Goal: Task Accomplishment & Management: Manage account settings

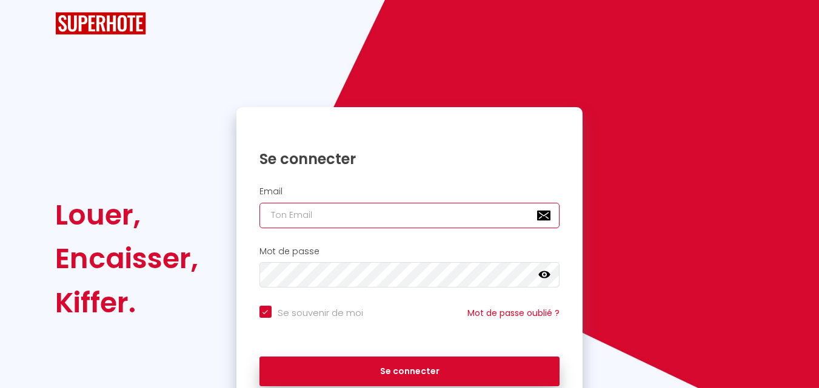
type input "[EMAIL_ADDRESS][DOMAIN_NAME]"
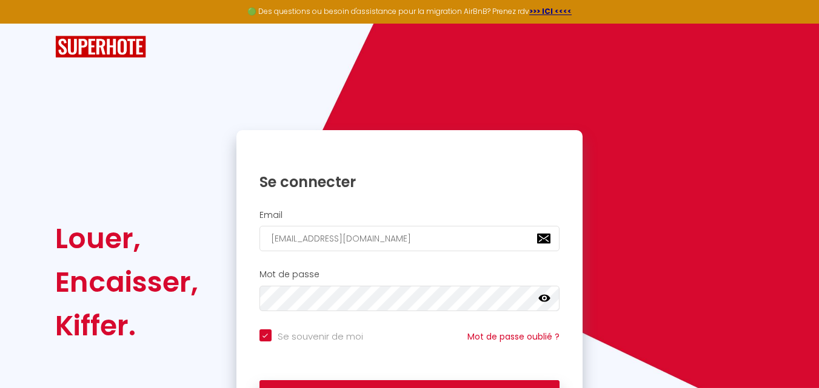
scroll to position [82, 0]
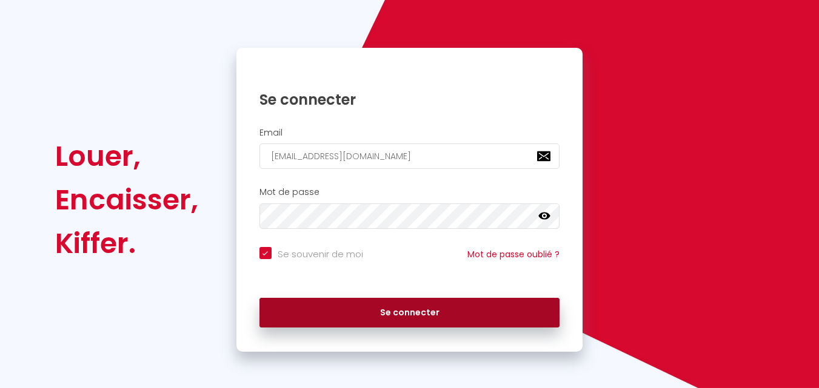
click at [418, 316] on button "Se connecter" at bounding box center [409, 313] width 301 height 30
checkbox input "true"
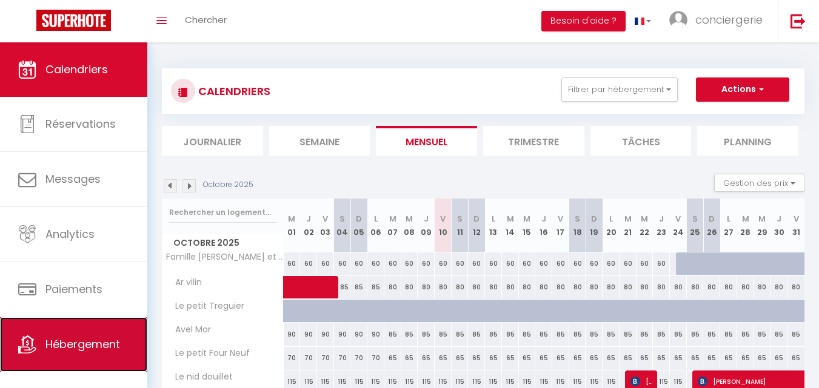
click at [53, 360] on link "Hébergement" at bounding box center [73, 345] width 147 height 55
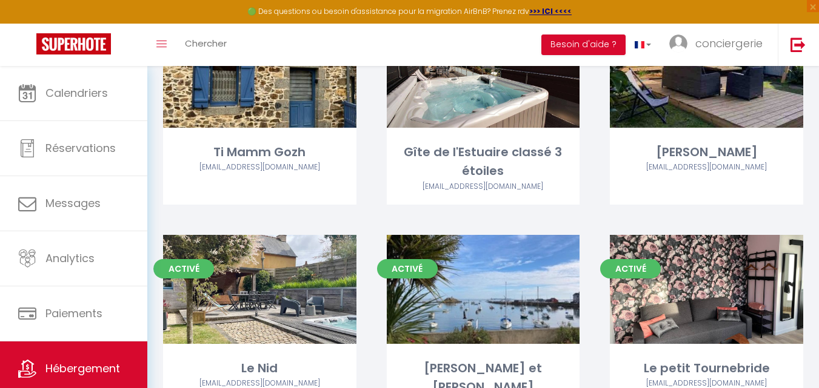
scroll to position [681, 0]
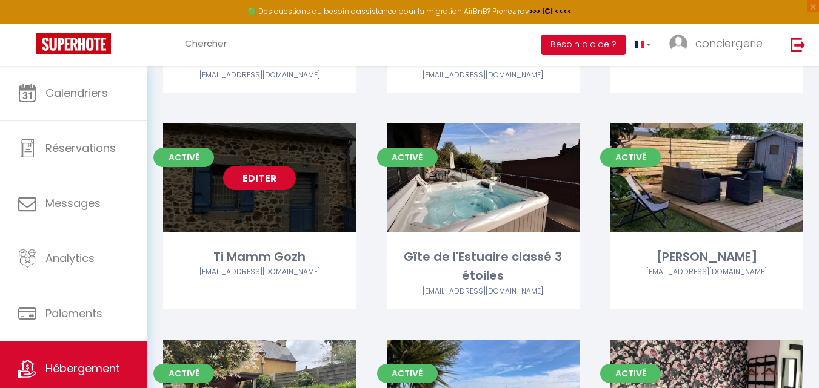
click at [274, 182] on link "Editer" at bounding box center [259, 178] width 73 height 24
click at [257, 180] on link "Editer" at bounding box center [259, 178] width 73 height 24
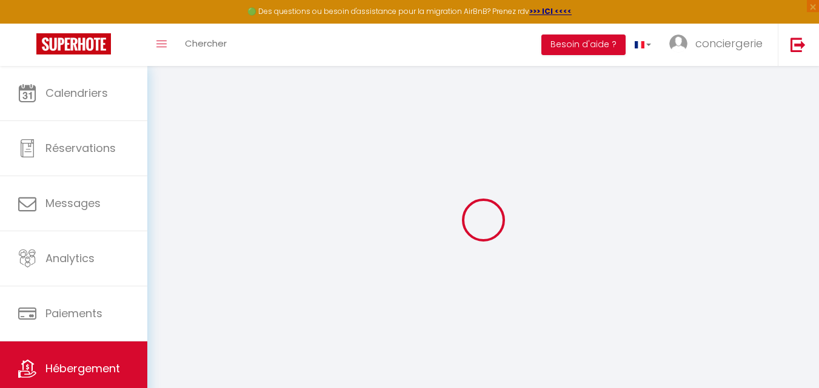
select select
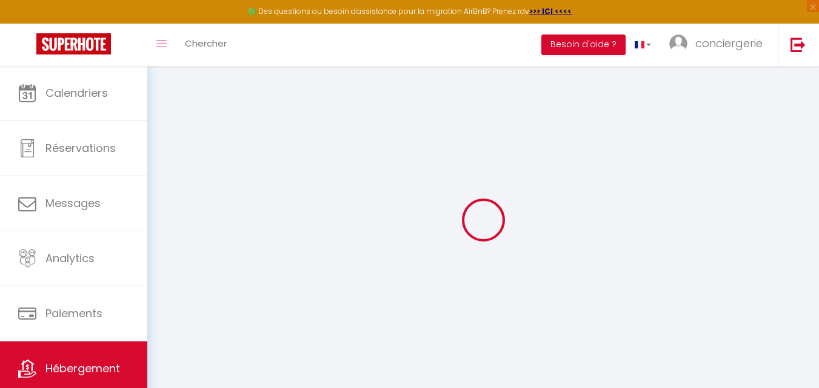
select select
checkbox input "true"
checkbox input "false"
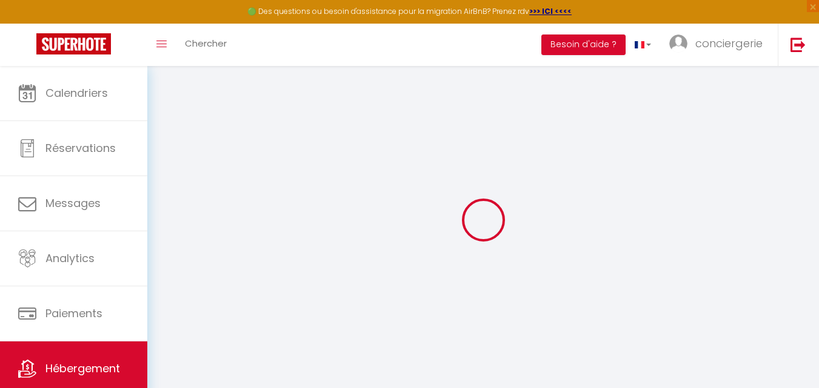
select select
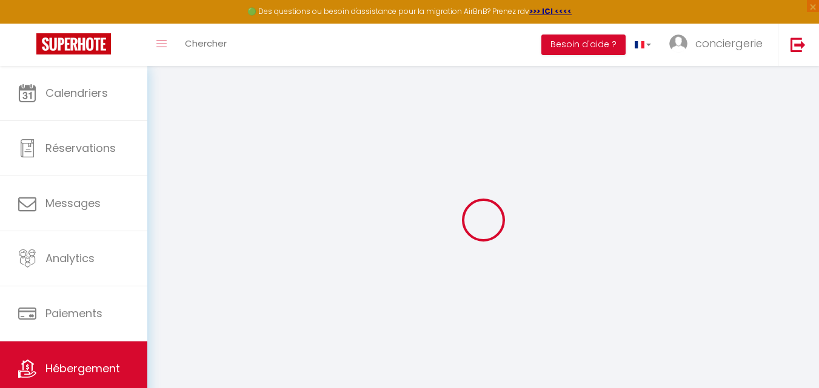
select select
checkbox input "true"
checkbox input "false"
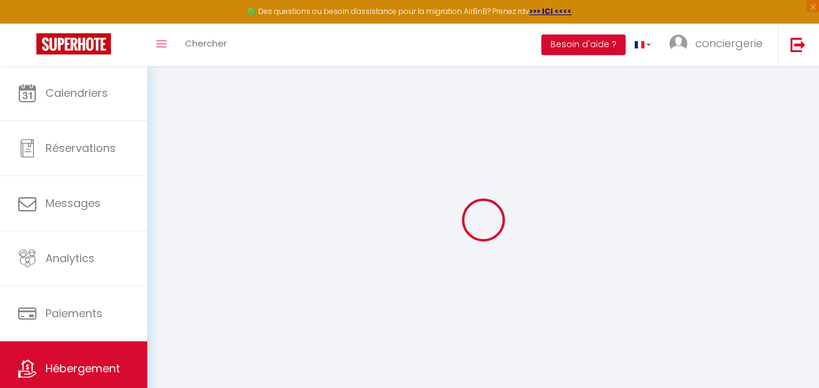
select select
checkbox input "true"
checkbox input "false"
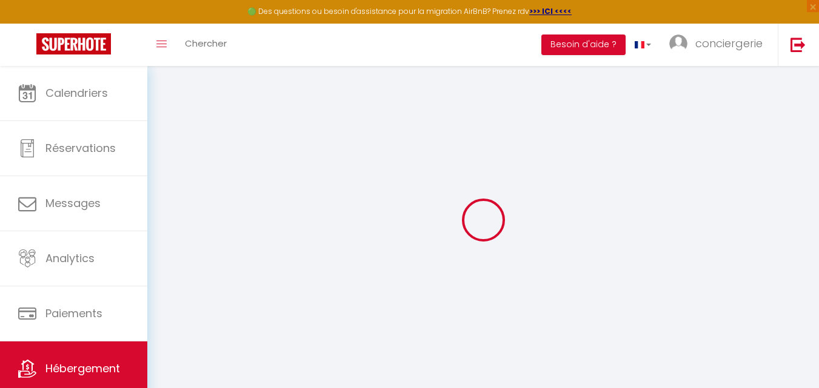
select select "17:00"
select select "00:00"
select select "09:30"
select select "30"
select select "120"
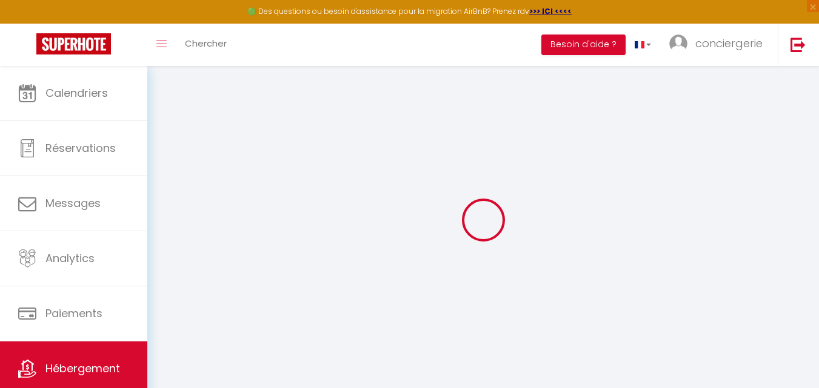
select select
checkbox input "true"
checkbox input "false"
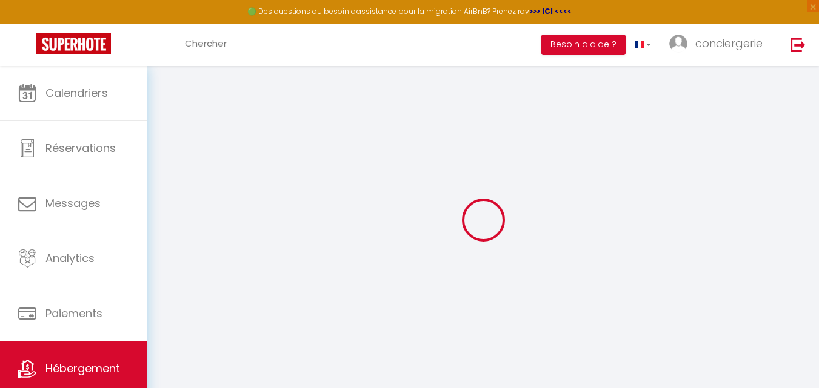
select select
checkbox input "true"
checkbox input "false"
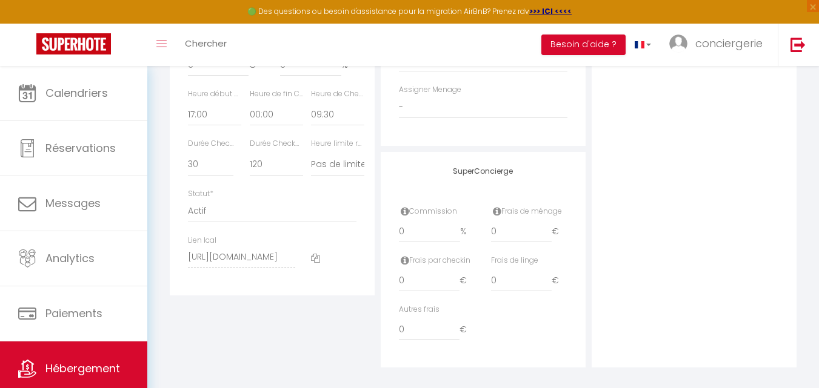
scroll to position [671, 0]
click at [304, 221] on select "Actif Pas actif" at bounding box center [272, 209] width 168 height 23
select select "0"
click at [188, 207] on select "Actif Pas actif" at bounding box center [272, 209] width 168 height 23
select select
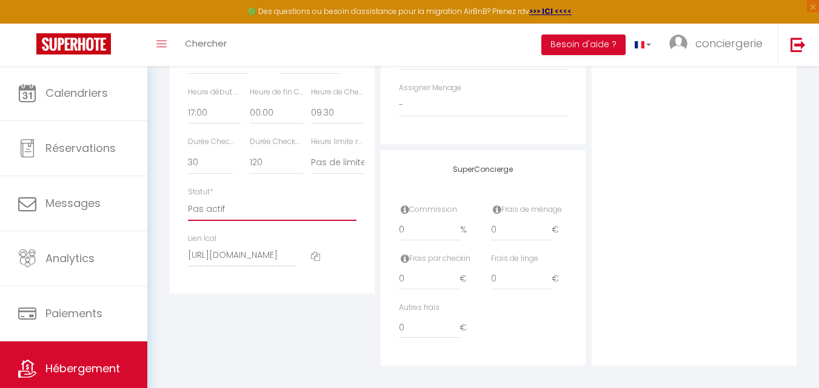
checkbox input "true"
checkbox input "false"
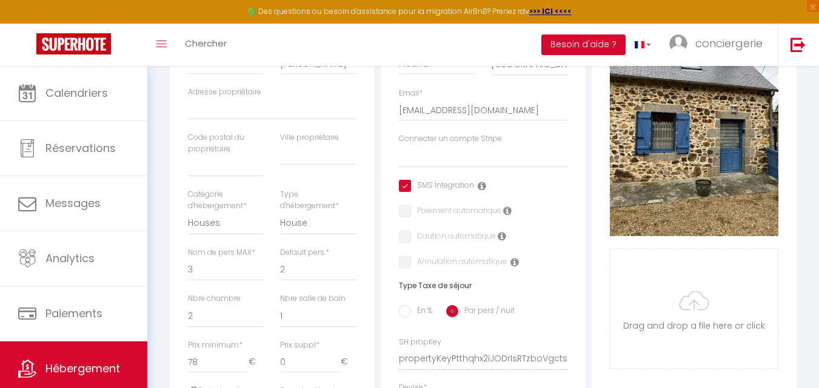
scroll to position [0, 0]
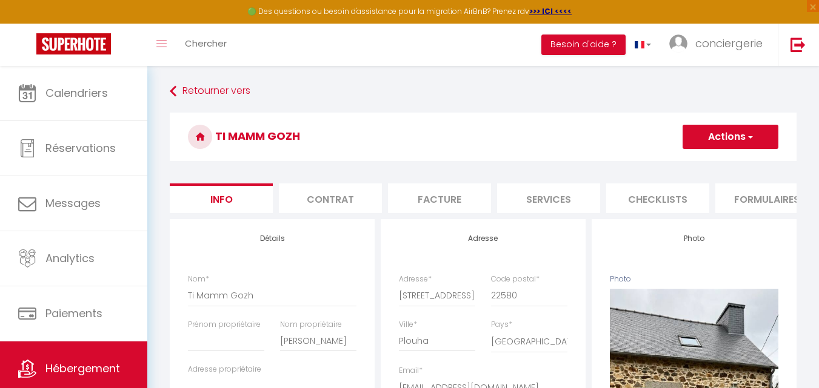
click at [727, 148] on button "Actions" at bounding box center [730, 137] width 96 height 24
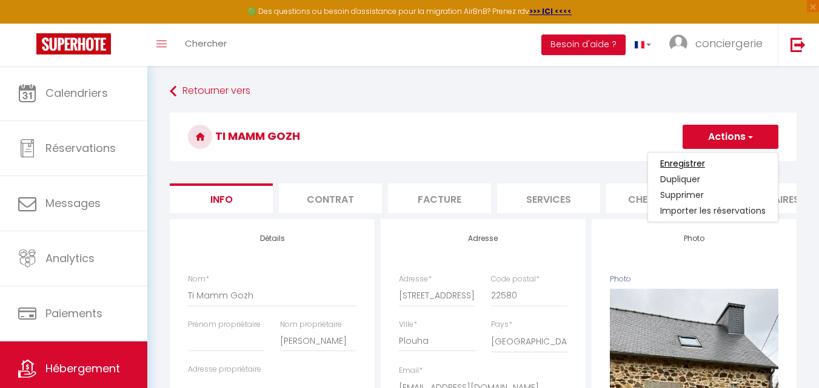
click at [689, 165] on input "Enregistrer" at bounding box center [682, 164] width 45 height 12
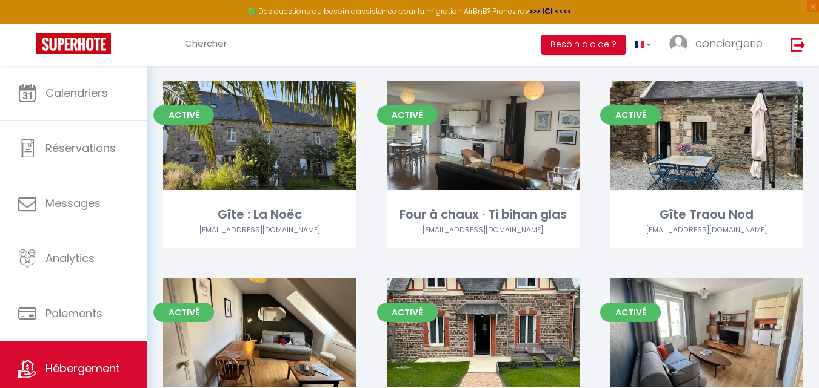
scroll to position [2266, 0]
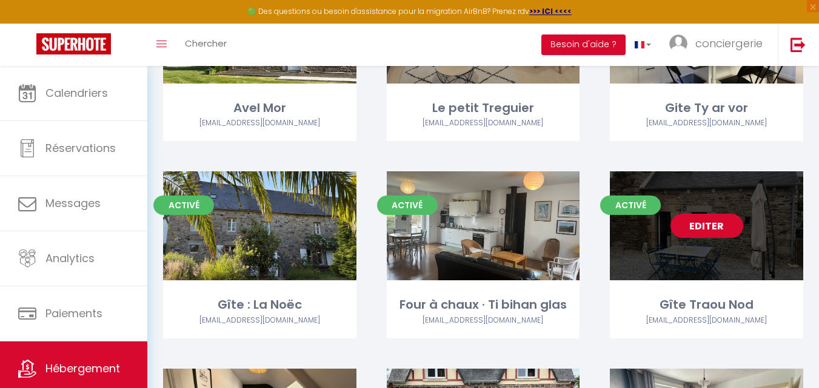
click at [716, 214] on link "Editer" at bounding box center [706, 226] width 73 height 24
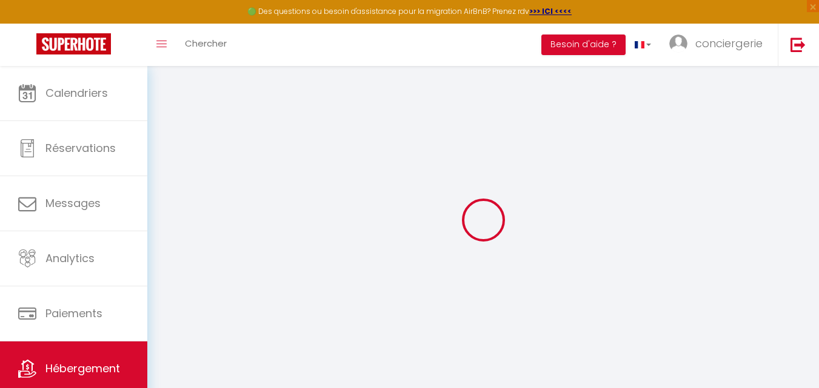
select select
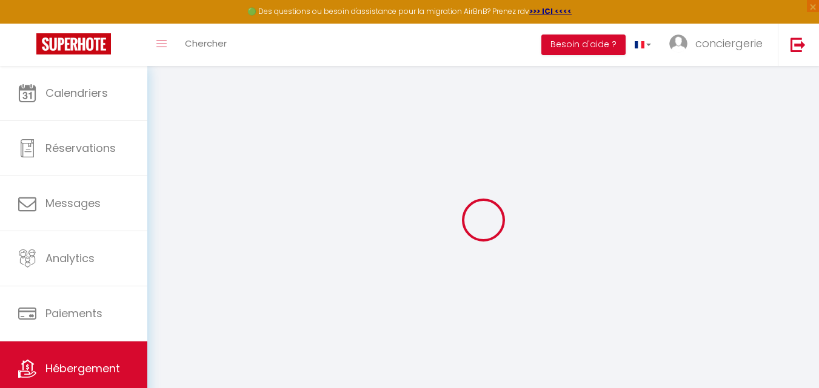
select select
checkbox input "true"
checkbox input "false"
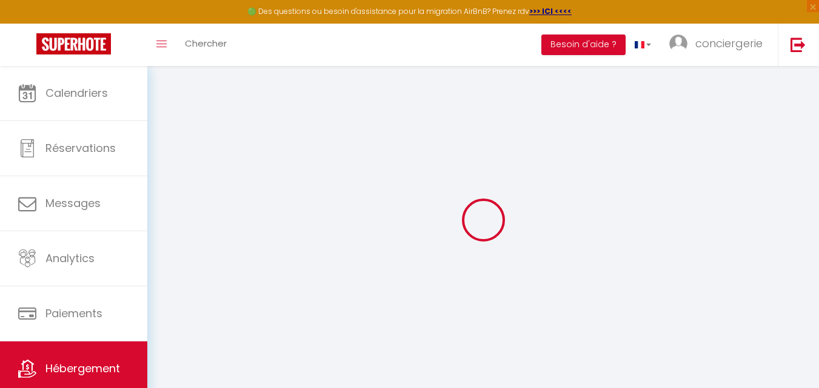
select select
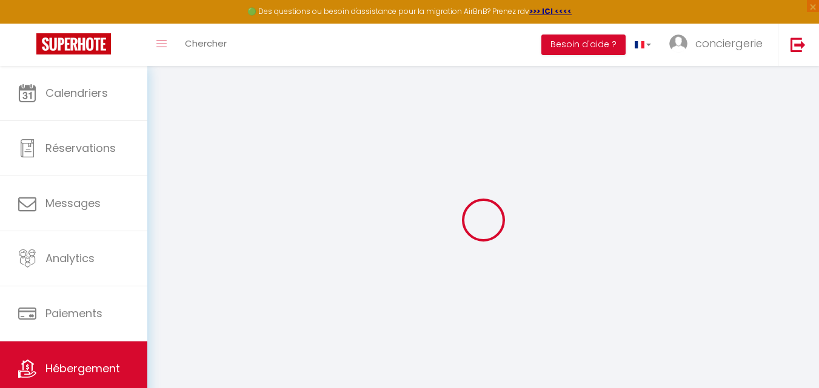
select select
checkbox input "true"
checkbox input "false"
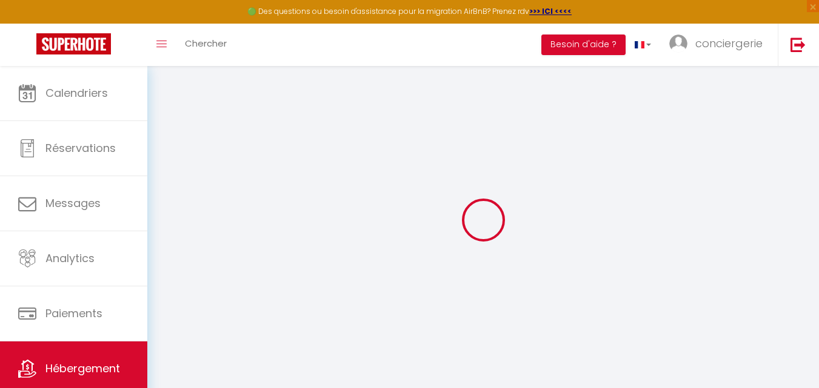
select select
checkbox input "true"
checkbox input "false"
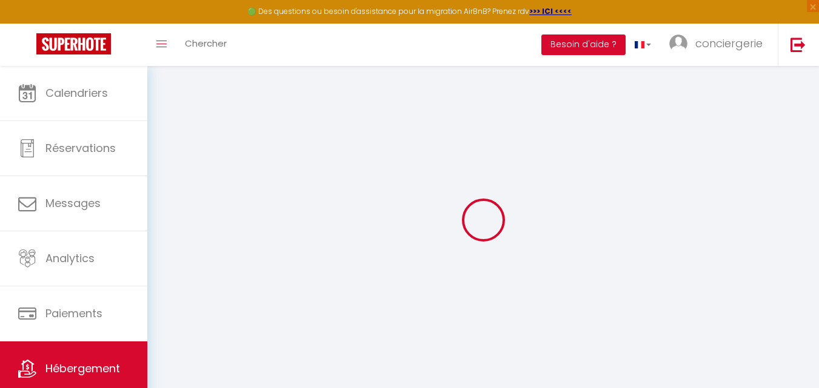
select select "17:00"
select select
select select "09:30"
select select "30"
select select "120"
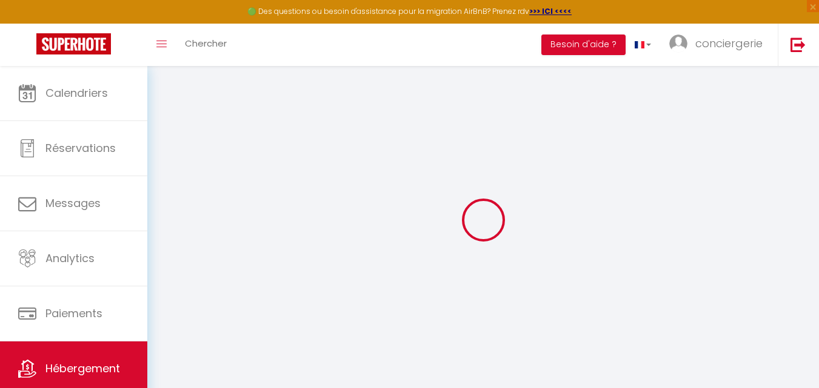
select select
checkbox input "true"
checkbox input "false"
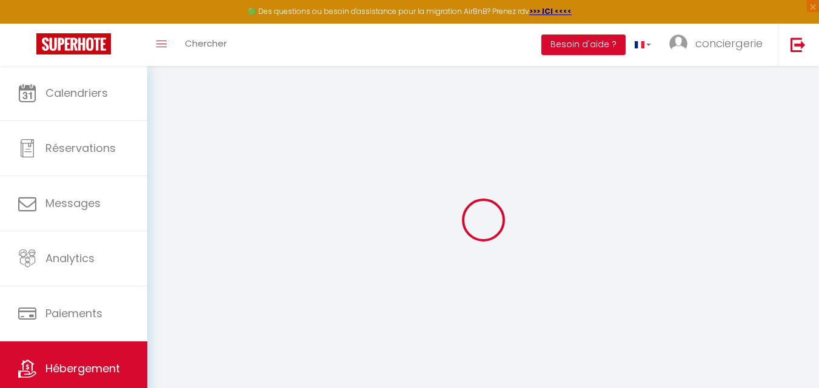
checkbox input "false"
select select
checkbox input "true"
checkbox input "false"
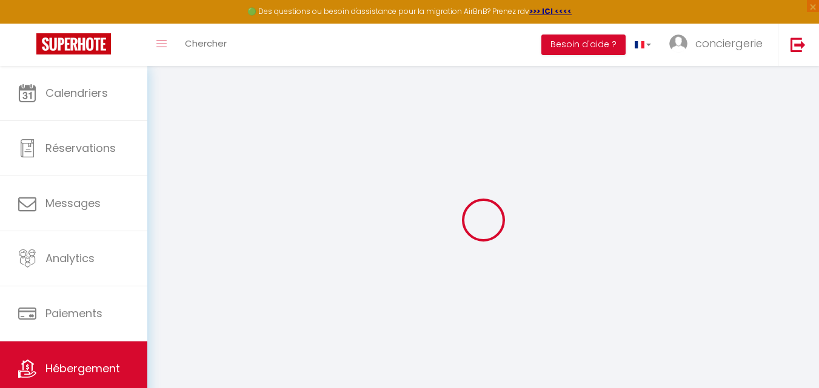
checkbox input "false"
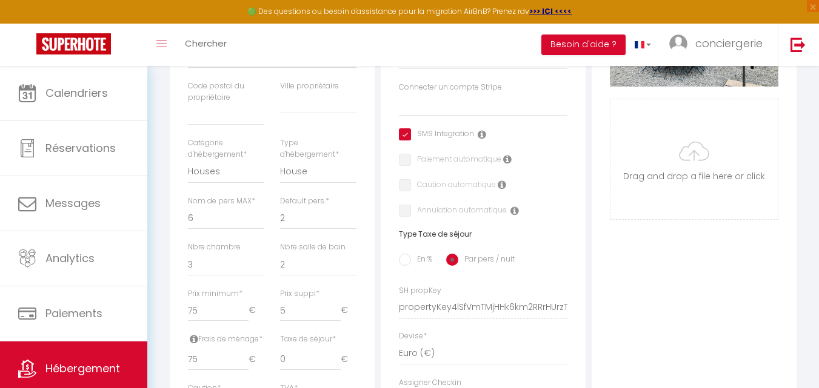
scroll to position [688, 0]
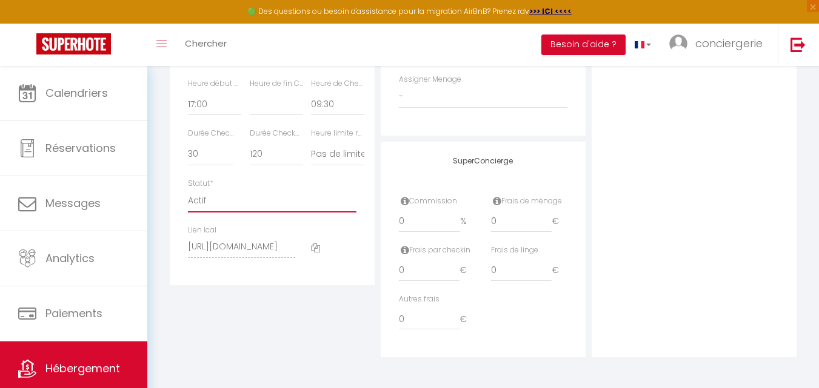
click at [236, 208] on select "Actif Pas actif" at bounding box center [272, 201] width 168 height 23
select select "0"
click at [188, 190] on select "Actif Pas actif" at bounding box center [272, 201] width 168 height 23
select select
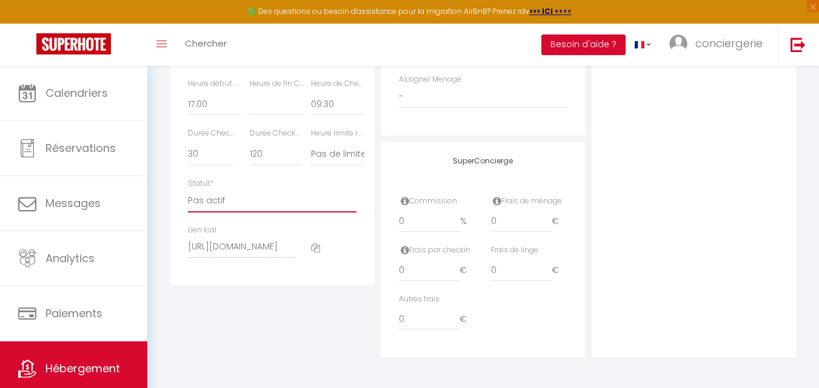
checkbox input "true"
checkbox input "false"
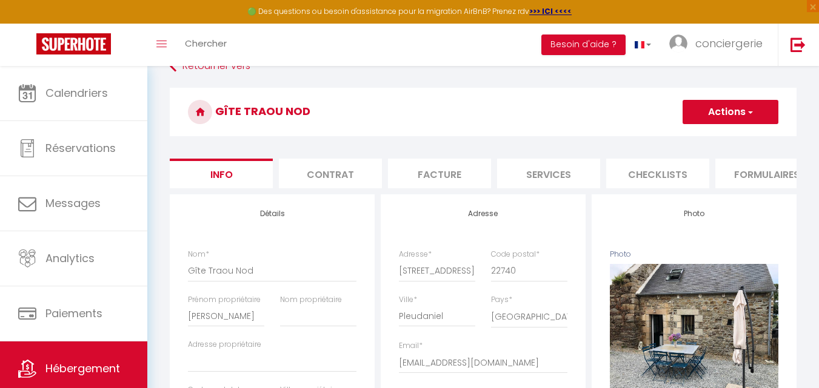
scroll to position [0, 0]
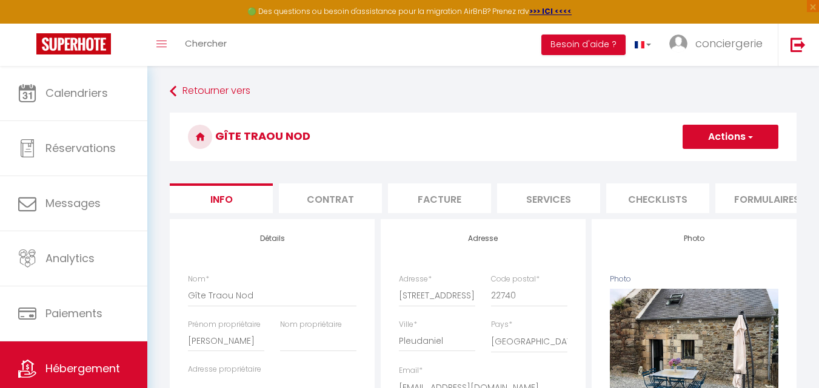
click at [707, 143] on button "Actions" at bounding box center [730, 137] width 96 height 24
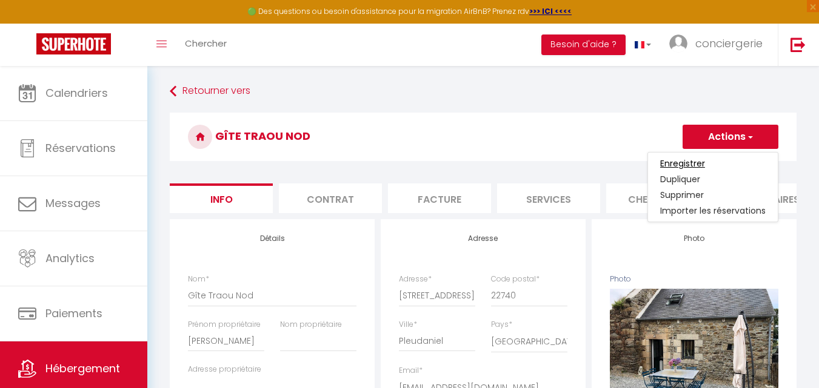
click at [684, 165] on input "Enregistrer" at bounding box center [682, 164] width 45 height 12
